Goal: Task Accomplishment & Management: Use online tool/utility

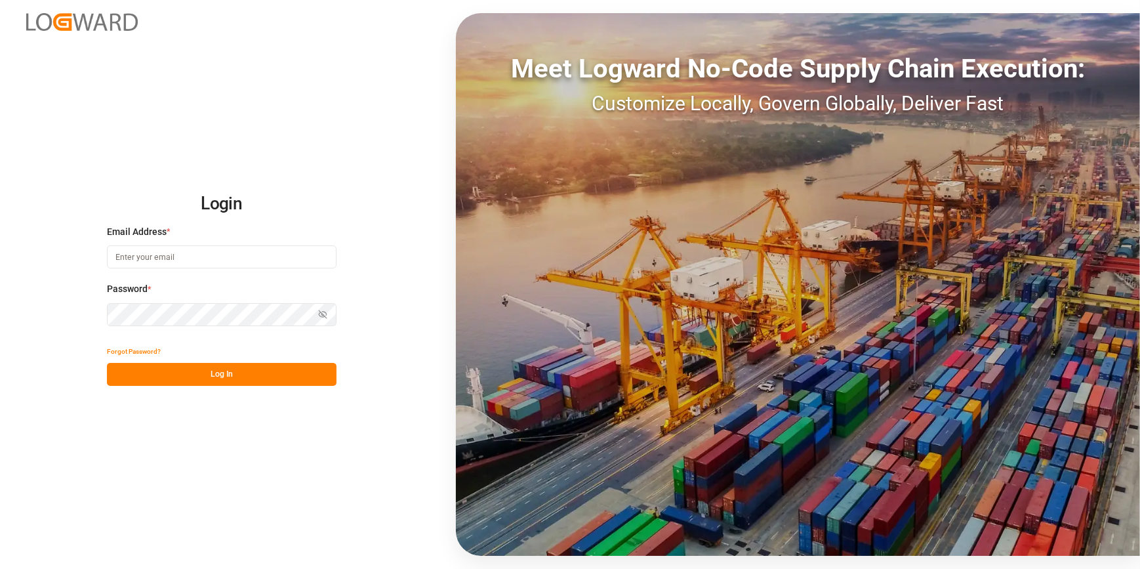
type input "catherine.heng@jamindustries.com"
click at [184, 376] on button "Log In" at bounding box center [222, 374] width 230 height 23
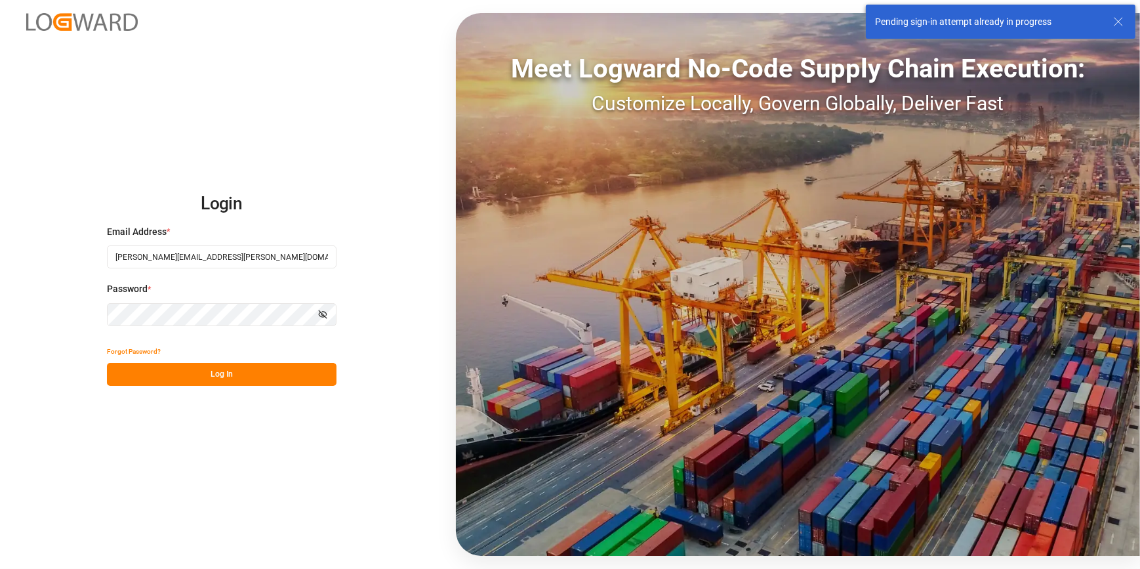
click at [217, 372] on button "Log In" at bounding box center [222, 374] width 230 height 23
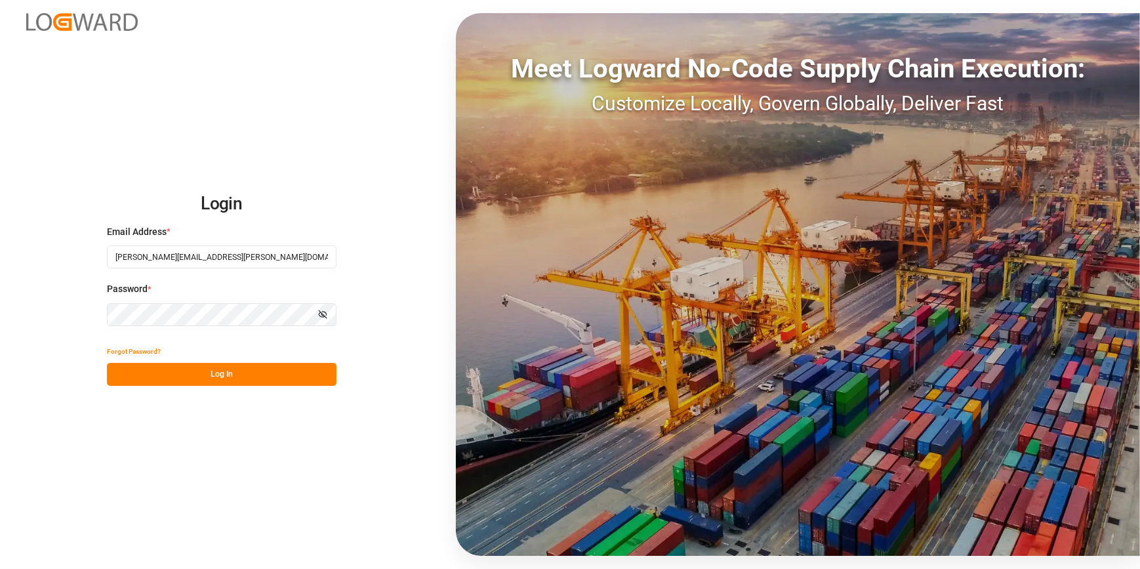
click at [170, 378] on button "Log In" at bounding box center [222, 374] width 230 height 23
click at [169, 378] on button "Log In" at bounding box center [222, 374] width 230 height 23
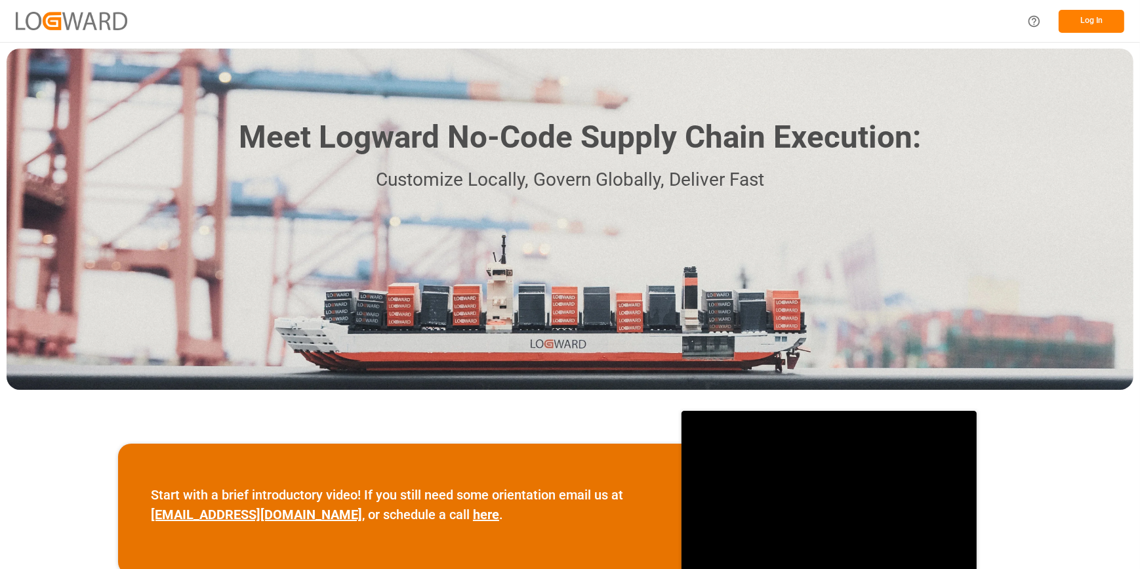
click at [1086, 19] on button "Log In" at bounding box center [1092, 21] width 66 height 23
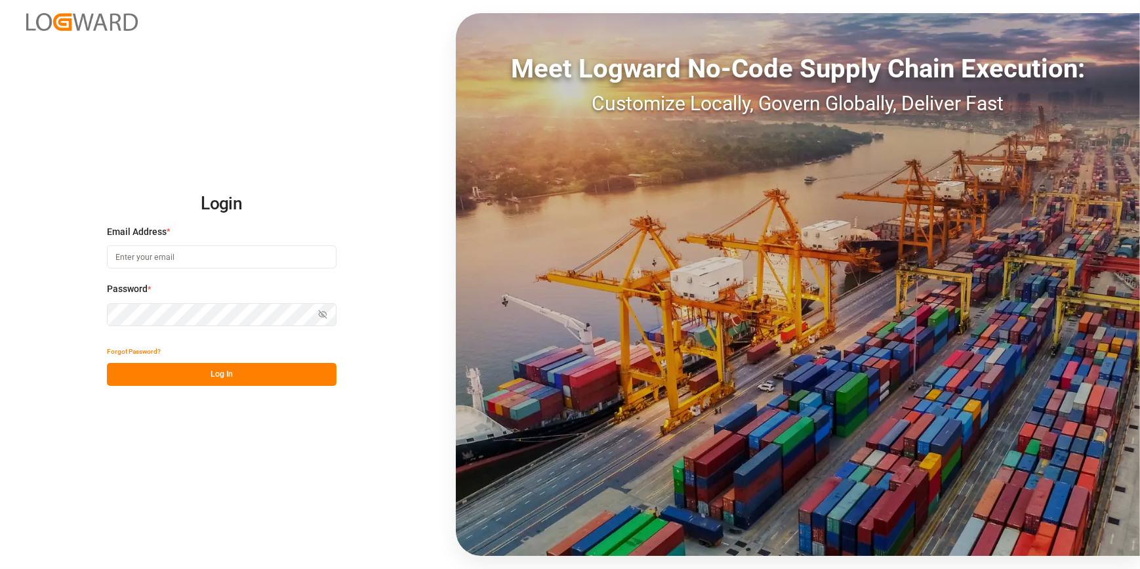
type input "catherine.heng@jamindustries.com"
click at [184, 369] on button "Log In" at bounding box center [222, 374] width 230 height 23
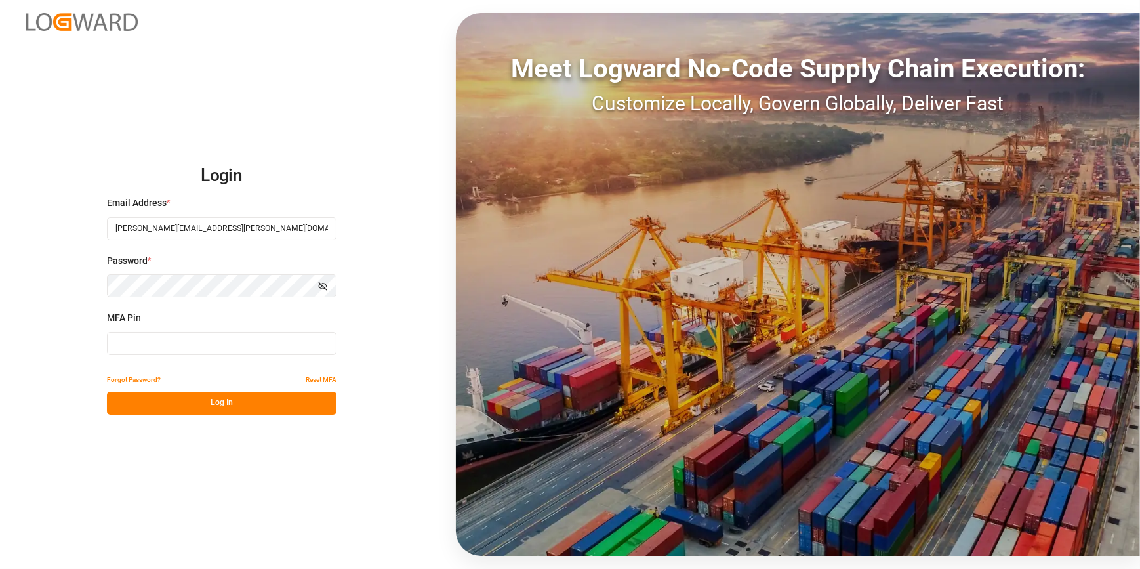
click at [149, 336] on input at bounding box center [222, 343] width 230 height 23
type input "995391"
click at [154, 409] on button "Log In" at bounding box center [222, 403] width 230 height 23
click at [154, 409] on div "Forgot Password? Reset MFA Log In" at bounding box center [222, 392] width 230 height 46
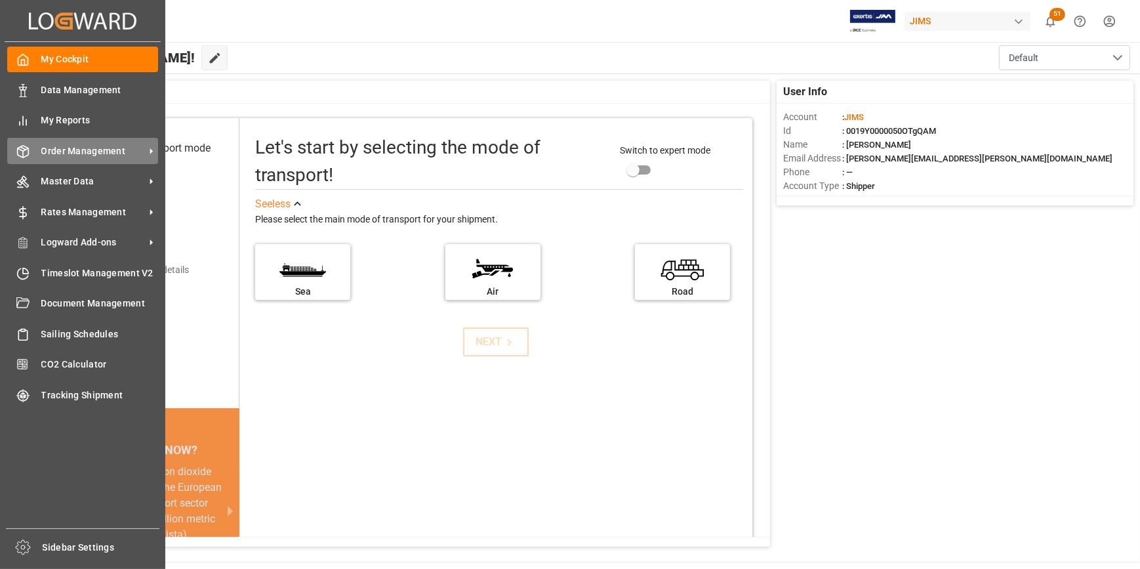
click at [64, 155] on span "Order Management" at bounding box center [93, 151] width 104 height 14
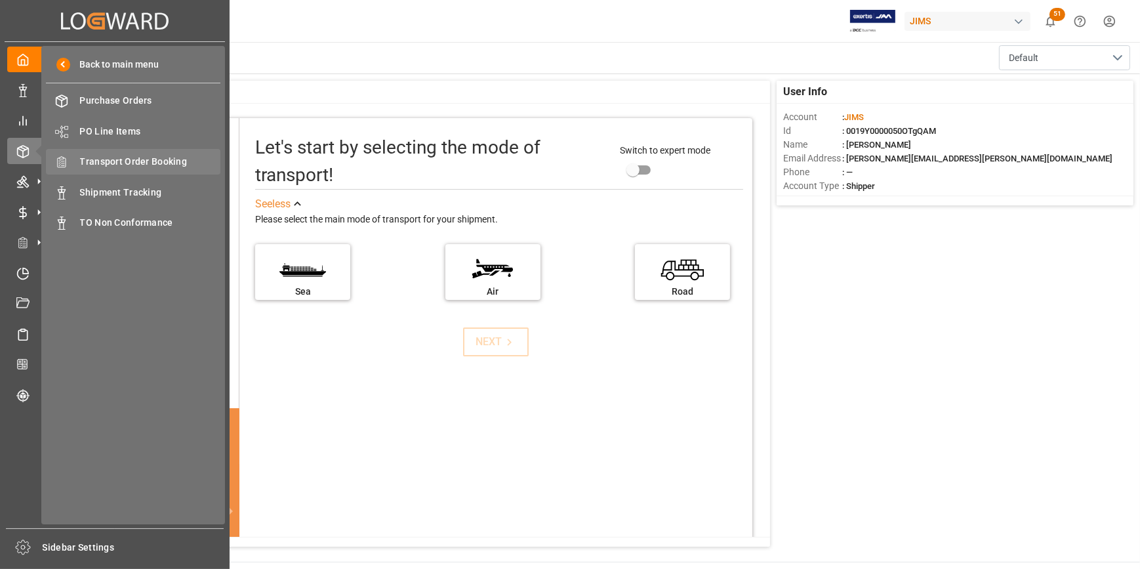
click at [136, 163] on span "Transport Order Booking" at bounding box center [150, 162] width 141 height 14
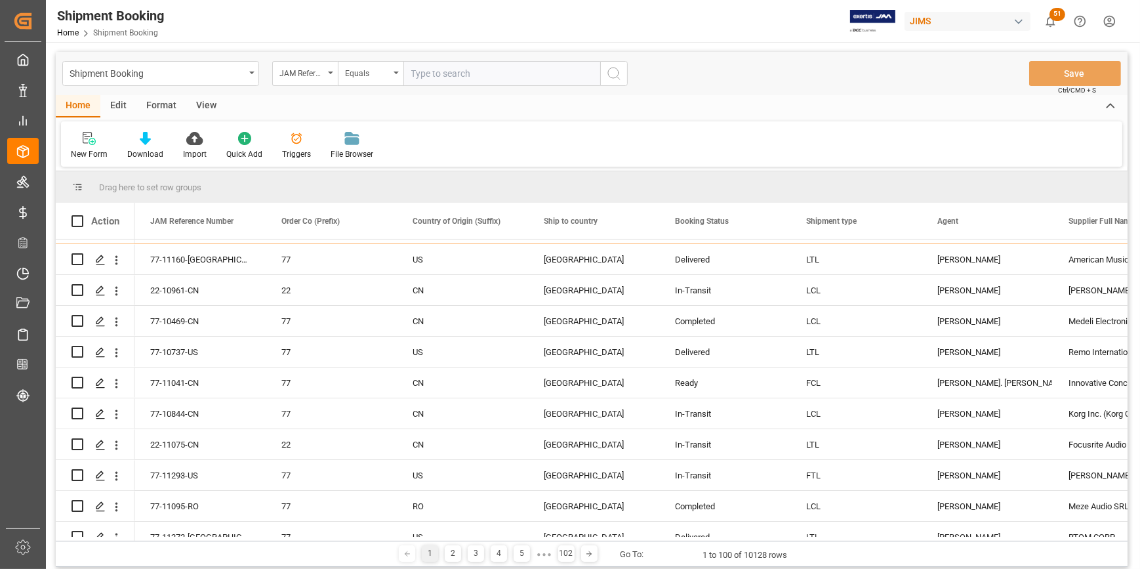
scroll to position [119, 0]
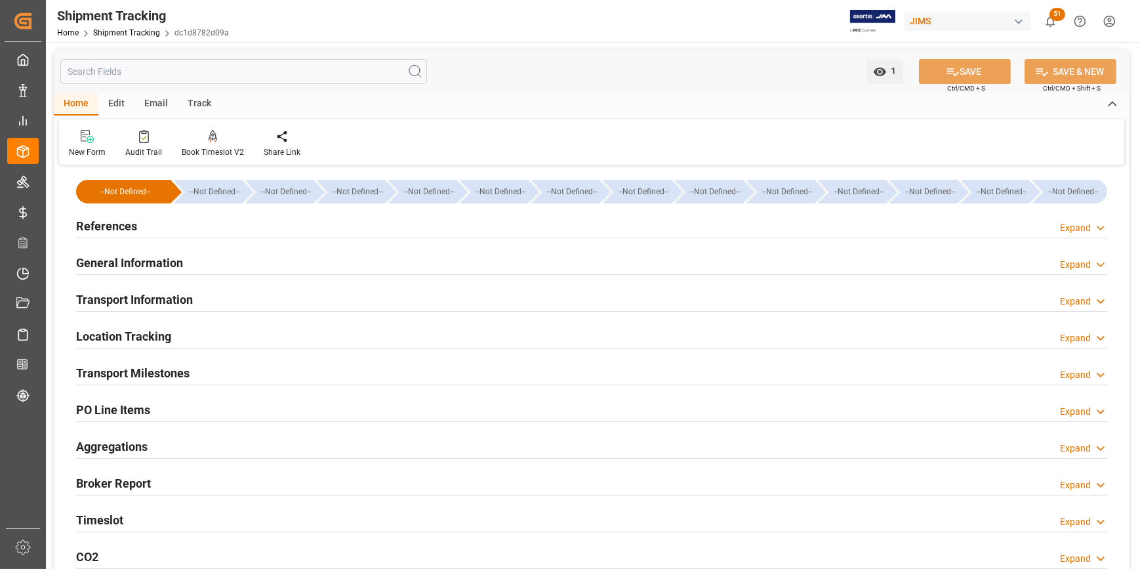
click at [92, 230] on h2 "References" at bounding box center [106, 226] width 61 height 18
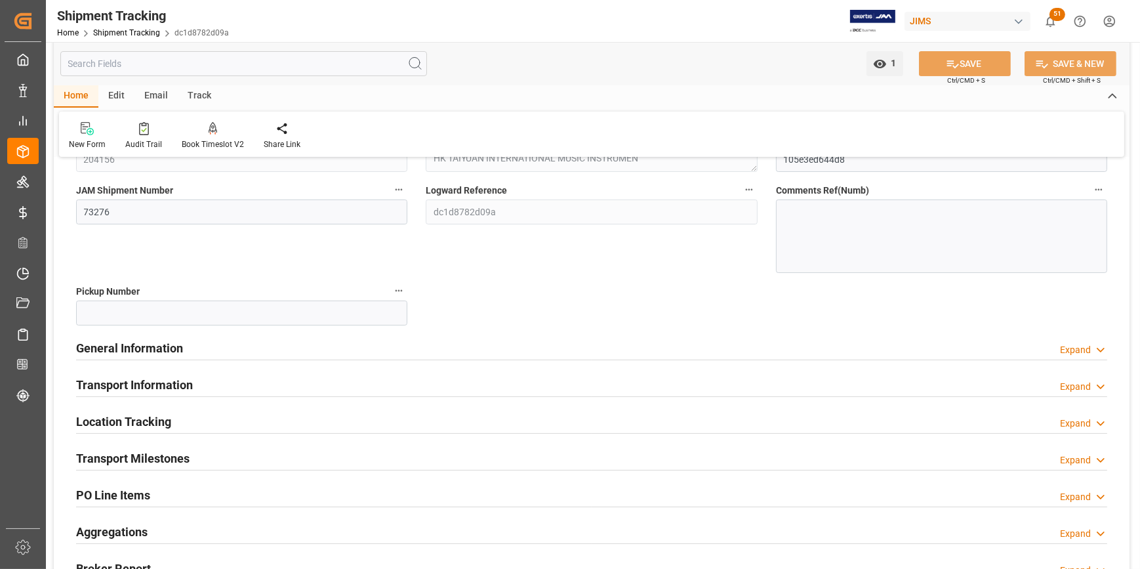
scroll to position [178, 0]
